Goal: Task Accomplishment & Management: Manage account settings

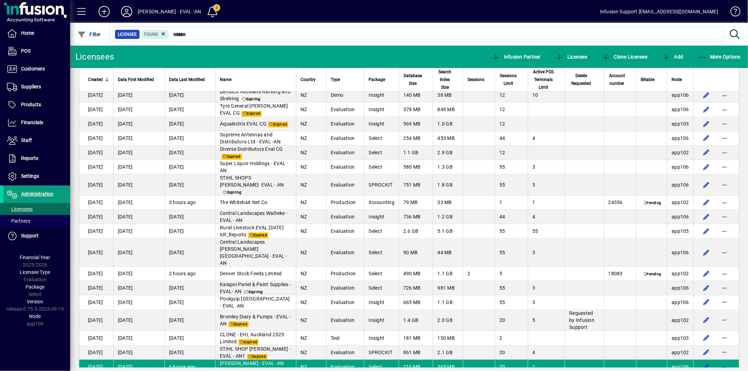
scroll to position [1012, 0]
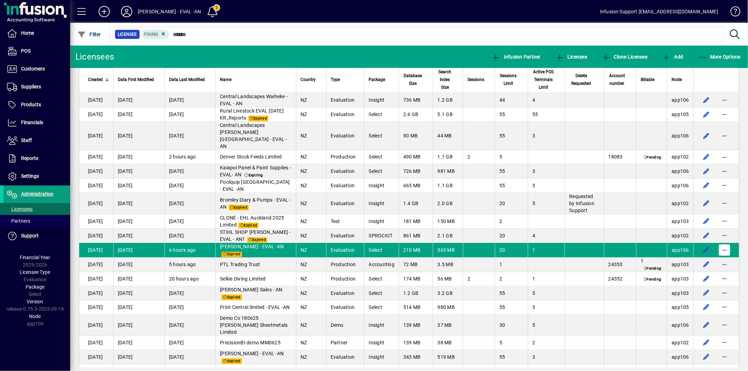
click at [721, 254] on span "button" at bounding box center [724, 250] width 17 height 17
click at [38, 176] on div at bounding box center [374, 185] width 748 height 371
click at [33, 177] on span "Settings" at bounding box center [30, 176] width 18 height 6
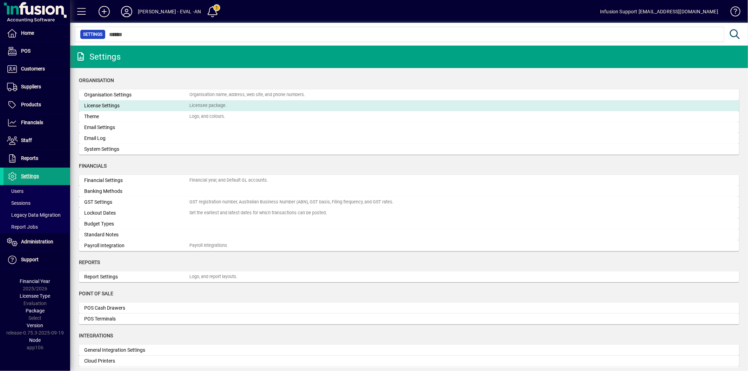
click at [109, 107] on div "License Settings" at bounding box center [136, 105] width 105 height 7
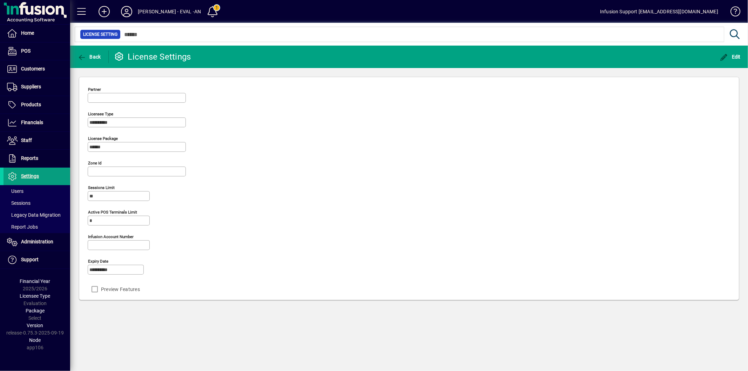
type input "**********"
click at [731, 57] on span "Edit" at bounding box center [730, 57] width 21 height 6
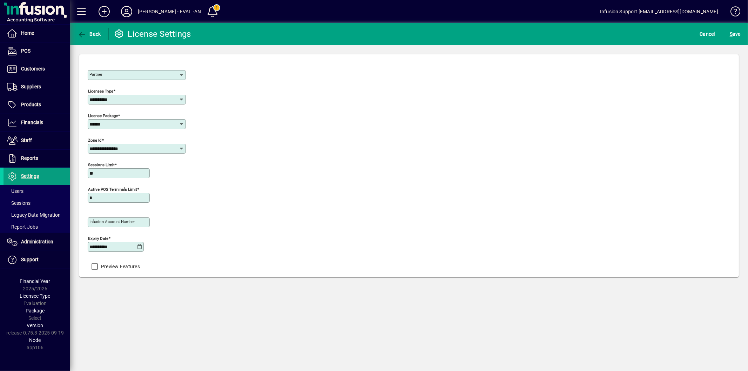
click at [140, 247] on icon at bounding box center [139, 247] width 5 height 6
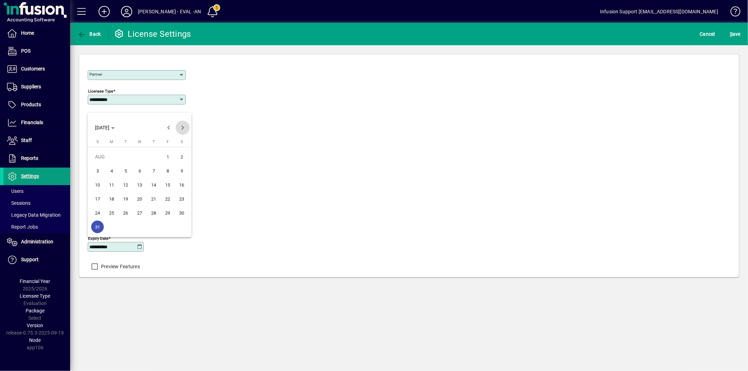
click at [184, 128] on span "Next month" at bounding box center [183, 128] width 14 height 14
click at [130, 226] on span "30" at bounding box center [125, 227] width 13 height 13
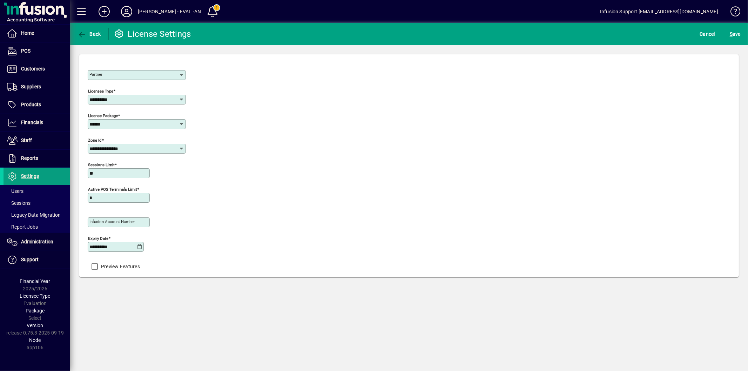
type input "**********"
click at [730, 33] on span "S" at bounding box center [731, 34] width 3 height 6
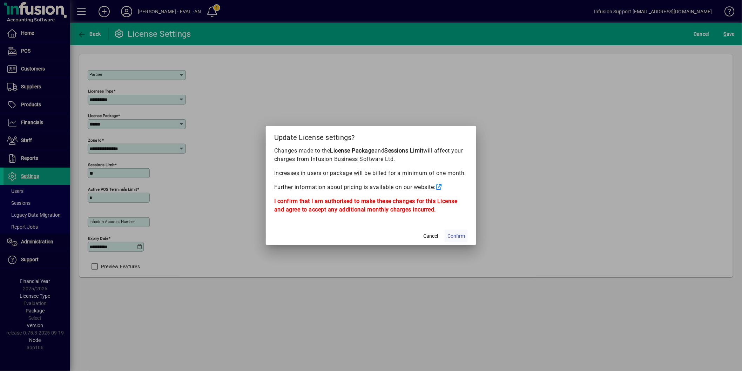
click at [460, 232] on span at bounding box center [456, 236] width 23 height 17
